Goal: Task Accomplishment & Management: Use online tool/utility

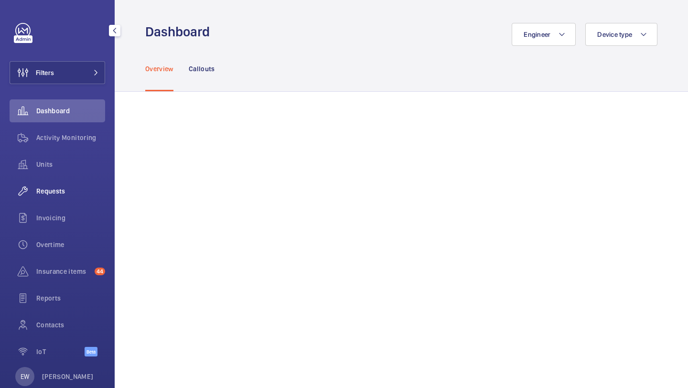
click at [52, 190] on span "Requests" at bounding box center [70, 191] width 69 height 10
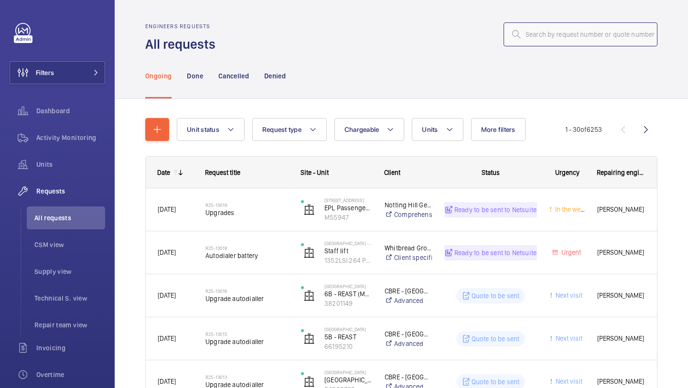
click at [546, 36] on input "text" at bounding box center [581, 34] width 154 height 24
paste input "R25-12811"
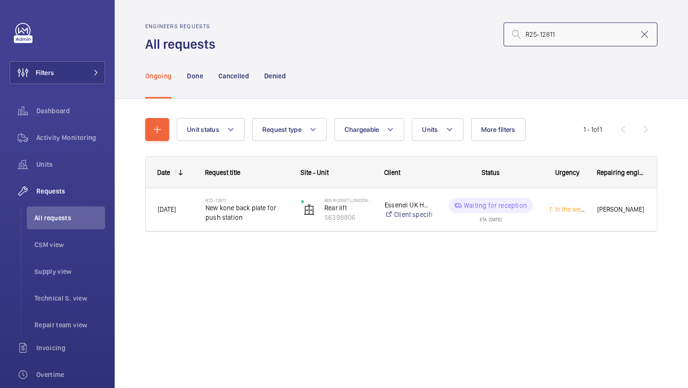
type input "R25-12811"
click at [243, 224] on div "R25-12811 New kone back plate for push station" at bounding box center [241, 209] width 95 height 43
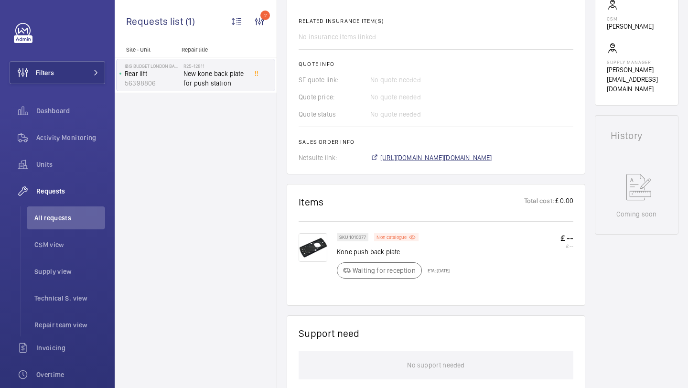
scroll to position [349, 0]
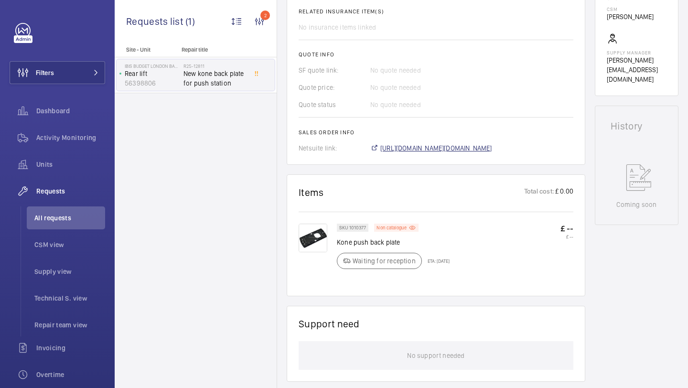
click at [446, 149] on span "https://6461500.app.netsuite.com/app/accounting/transactions/salesord.nl?id=303…" at bounding box center [436, 148] width 112 height 10
